Goal: Task Accomplishment & Management: Use online tool/utility

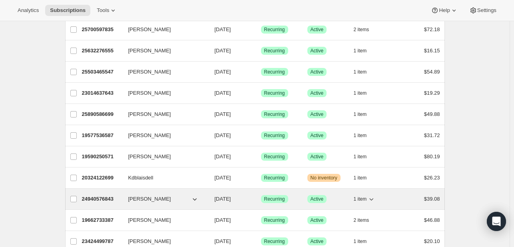
scroll to position [160, 0]
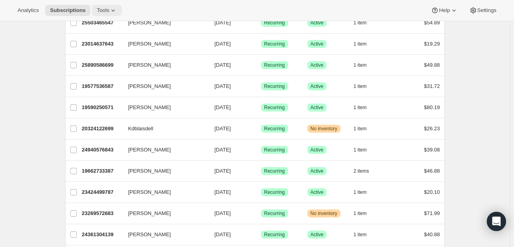
click at [109, 8] on icon at bounding box center [113, 10] width 8 height 8
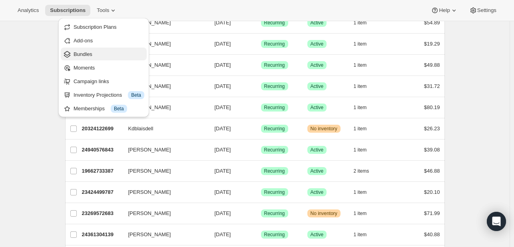
click at [103, 58] on button "Bundles" at bounding box center [104, 54] width 86 height 13
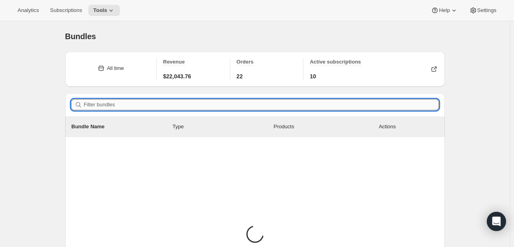
click at [156, 105] on input "Filter bundles" at bounding box center [261, 104] width 355 height 11
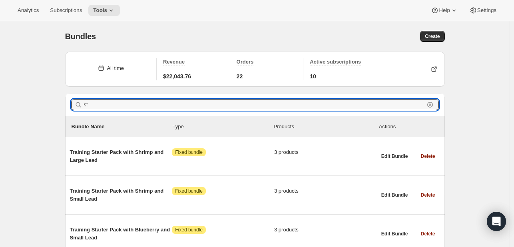
type input "s"
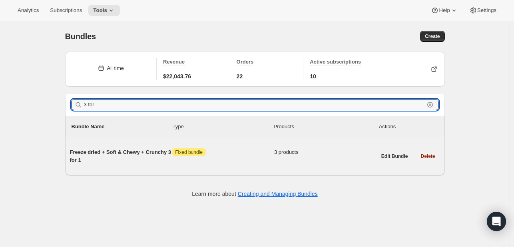
type input "3 for"
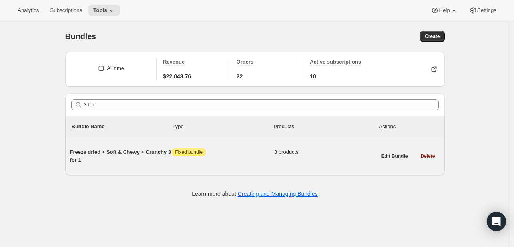
click at [128, 153] on span "Freeze dried + Soft & Chewy + Crunchy 3 for 1" at bounding box center [121, 156] width 102 height 16
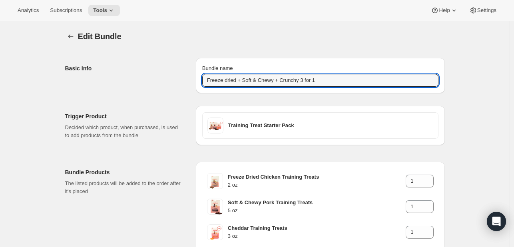
drag, startPoint x: 320, startPoint y: 79, endPoint x: 198, endPoint y: 82, distance: 122.7
click at [198, 83] on div "Bundle name Freeze dried + Soft & Chewy + Crunchy 3 for 1" at bounding box center [320, 75] width 249 height 35
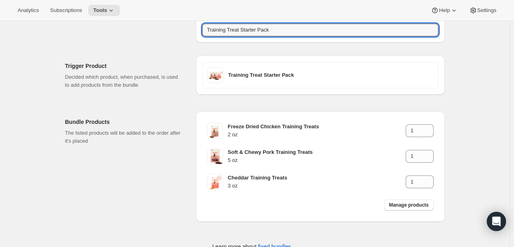
scroll to position [74, 0]
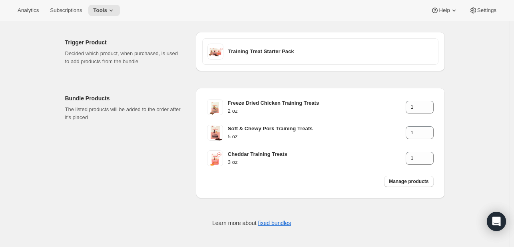
type input "Training Treat Starter Pack"
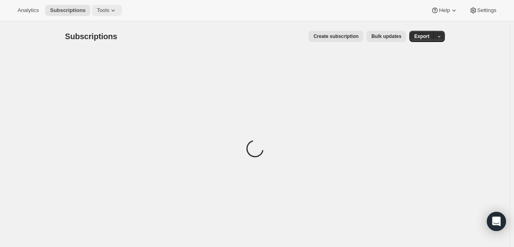
click at [98, 11] on span "Tools" at bounding box center [103, 10] width 12 height 6
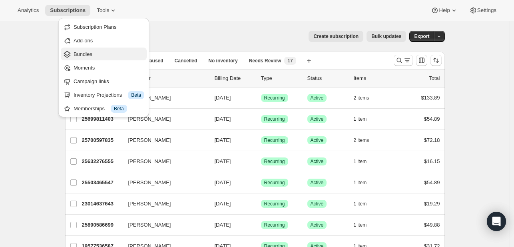
click at [99, 51] on span "Bundles" at bounding box center [108, 54] width 71 height 8
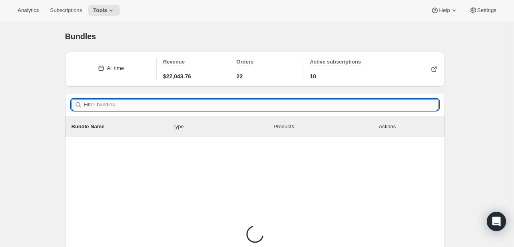
click at [145, 103] on input "Filter bundles" at bounding box center [261, 104] width 355 height 11
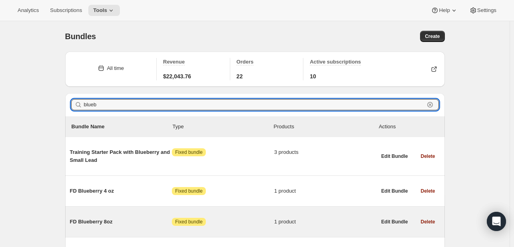
type input "blueb"
click at [120, 218] on span "FD Blueberry 8oz" at bounding box center [121, 222] width 102 height 8
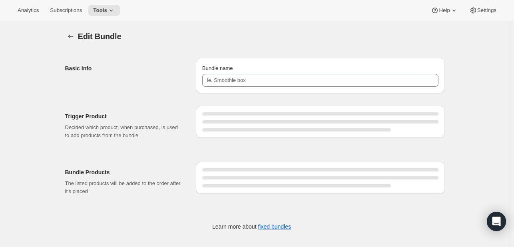
type input "FD Blueberry 8oz"
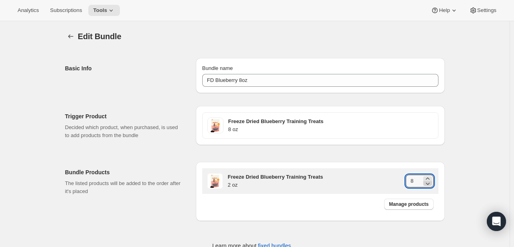
click at [429, 183] on icon at bounding box center [427, 183] width 8 height 8
type input "4"
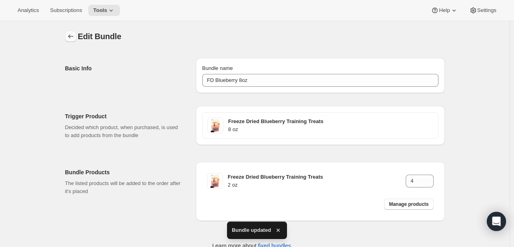
click at [69, 38] on icon "Bundles" at bounding box center [71, 36] width 8 height 8
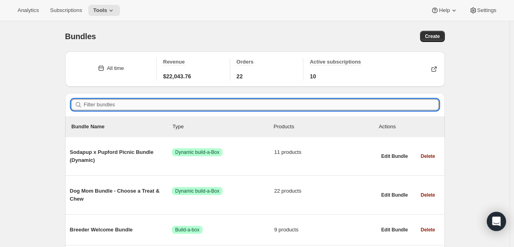
click at [202, 106] on input "Filter bundles" at bounding box center [261, 104] width 355 height 11
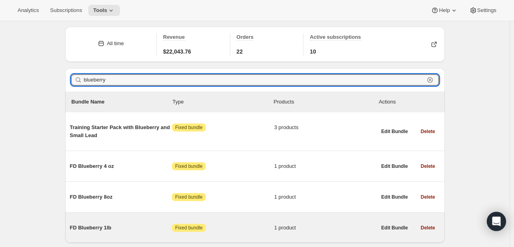
scroll to position [51, 0]
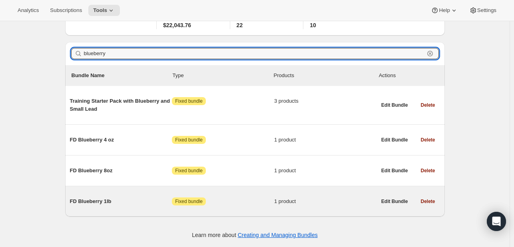
type input "blueberry"
click at [143, 203] on span "FD Blueberry 1lb" at bounding box center [121, 201] width 102 height 8
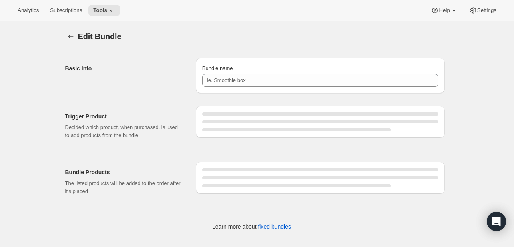
type input "FD Blueberry 1lb"
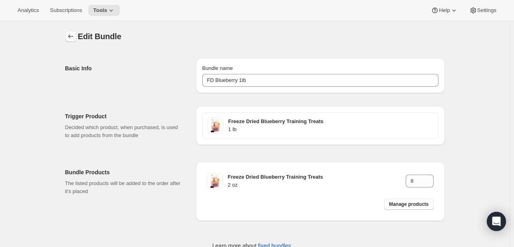
click at [69, 36] on icon "Bundles" at bounding box center [71, 36] width 8 height 8
